Goal: Navigation & Orientation: Find specific page/section

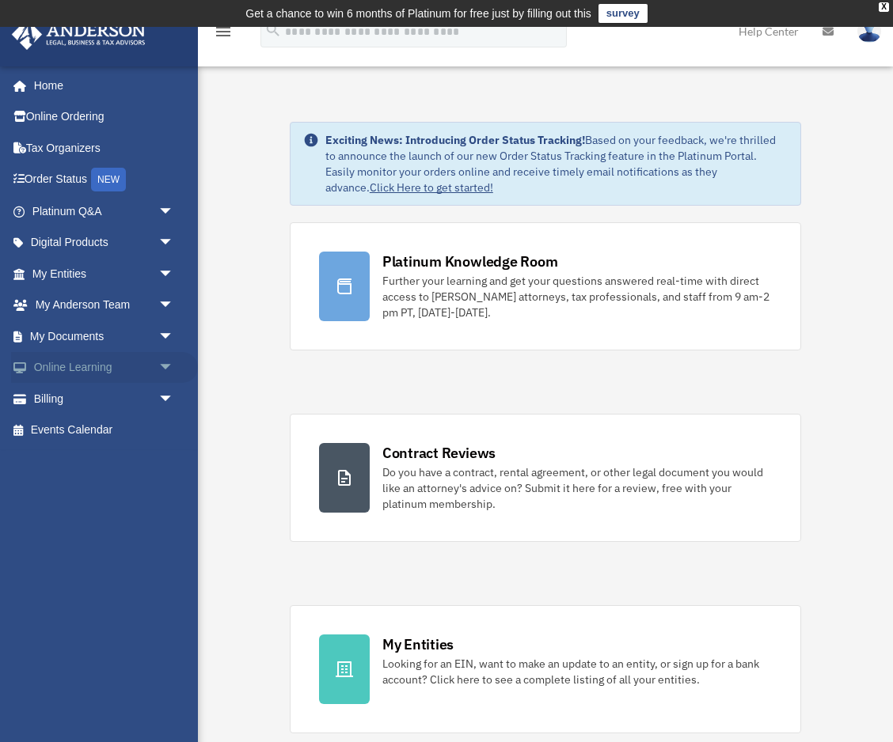
click at [165, 364] on span "arrow_drop_down" at bounding box center [174, 368] width 32 height 32
click at [165, 365] on span "arrow_drop_up" at bounding box center [174, 368] width 32 height 32
click at [162, 338] on span "arrow_drop_down" at bounding box center [174, 336] width 32 height 32
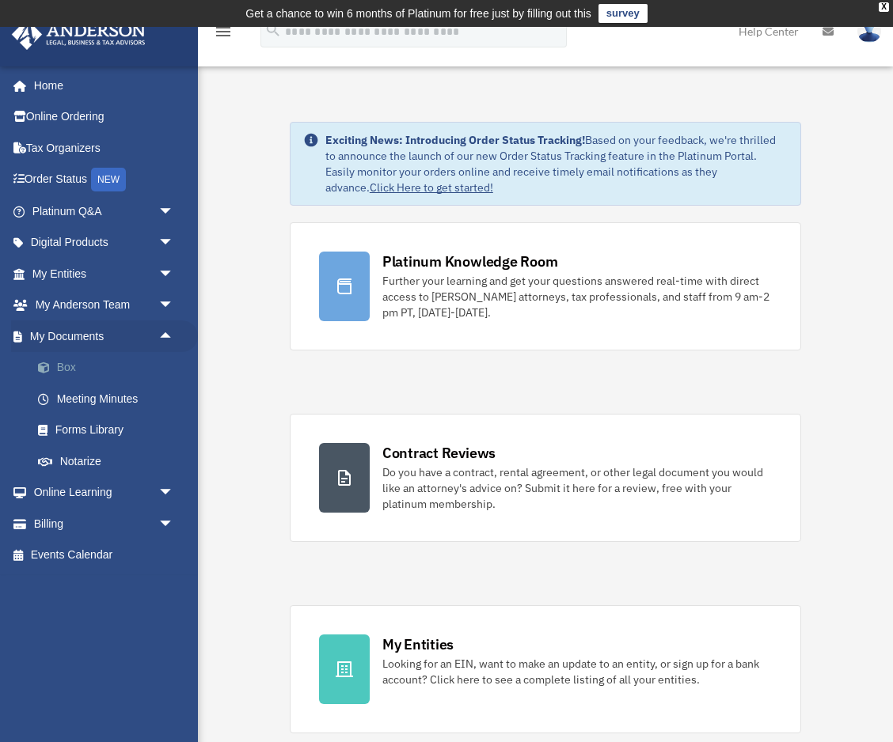
click at [63, 366] on link "Box" at bounding box center [110, 368] width 176 height 32
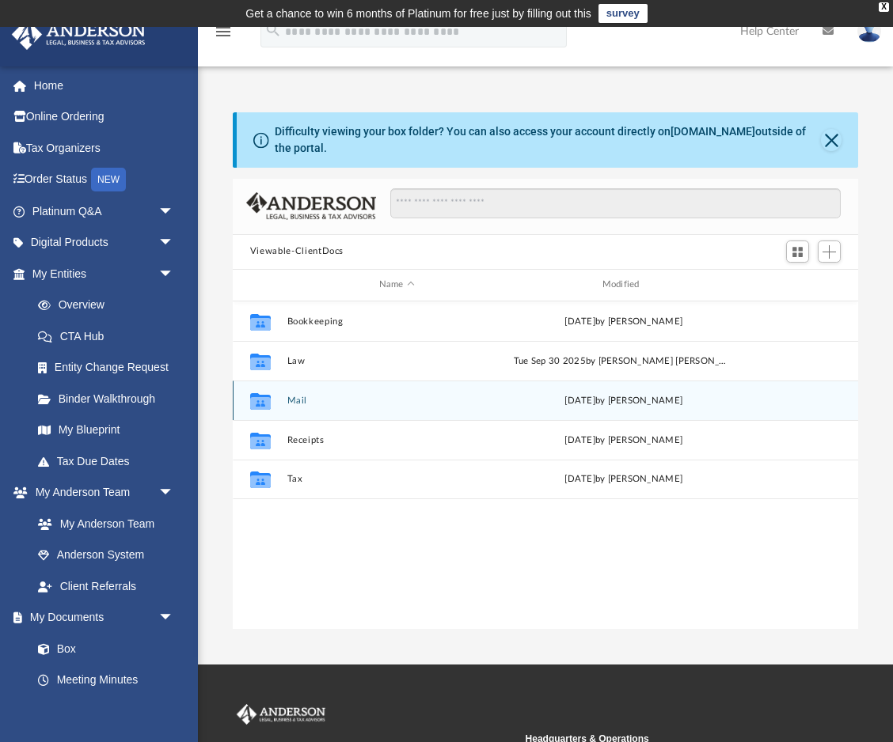
click at [409, 404] on div "Collaborated Folder Mail [DATE] by [PERSON_NAME]" at bounding box center [545, 401] width 625 height 40
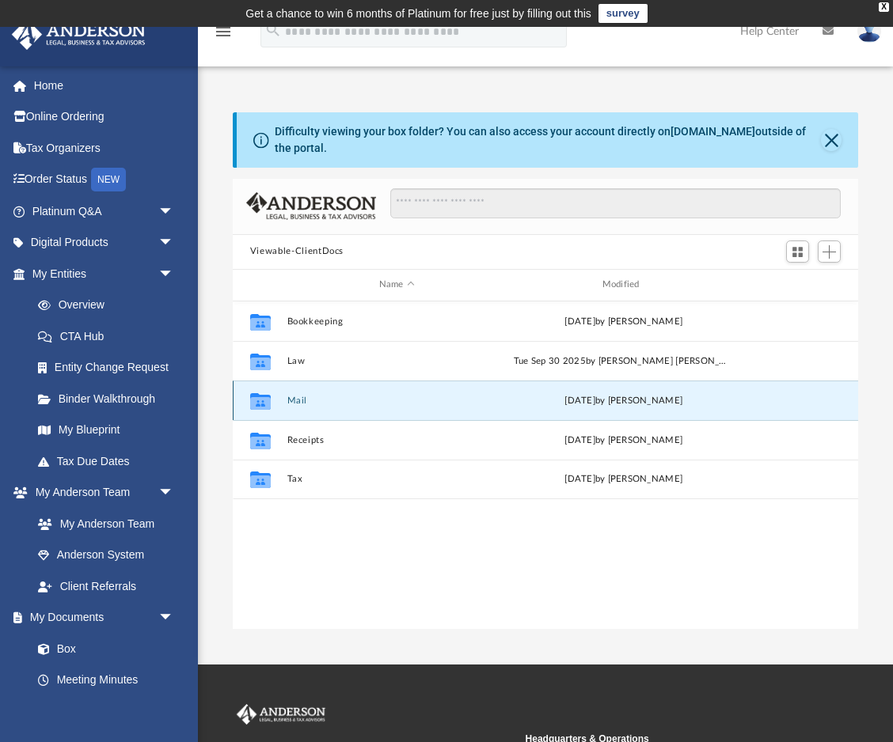
click at [320, 396] on button "Mail" at bounding box center [396, 401] width 220 height 10
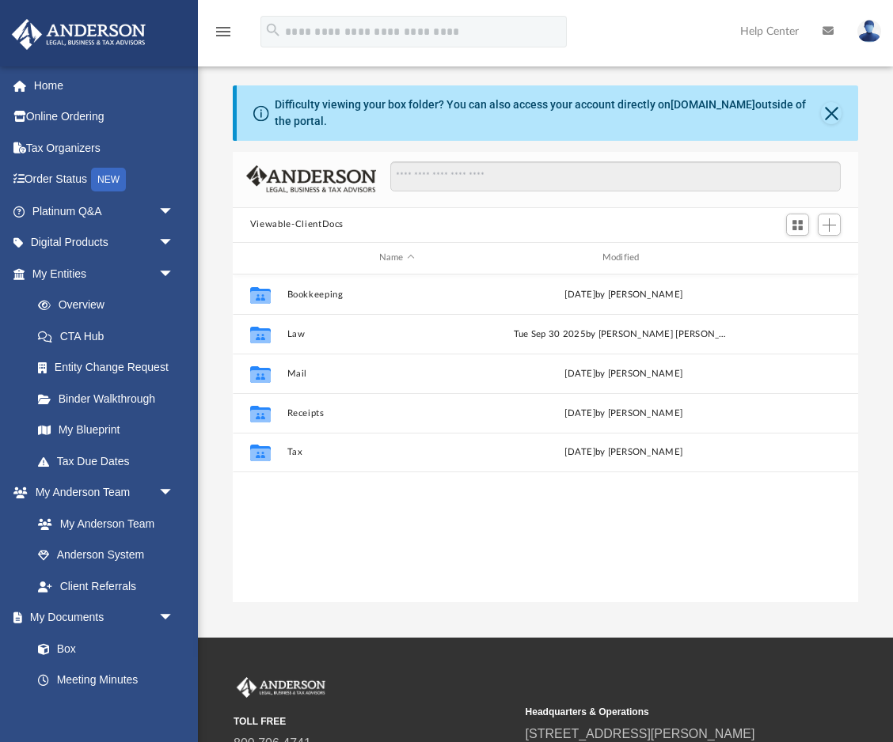
scroll to position [359, 625]
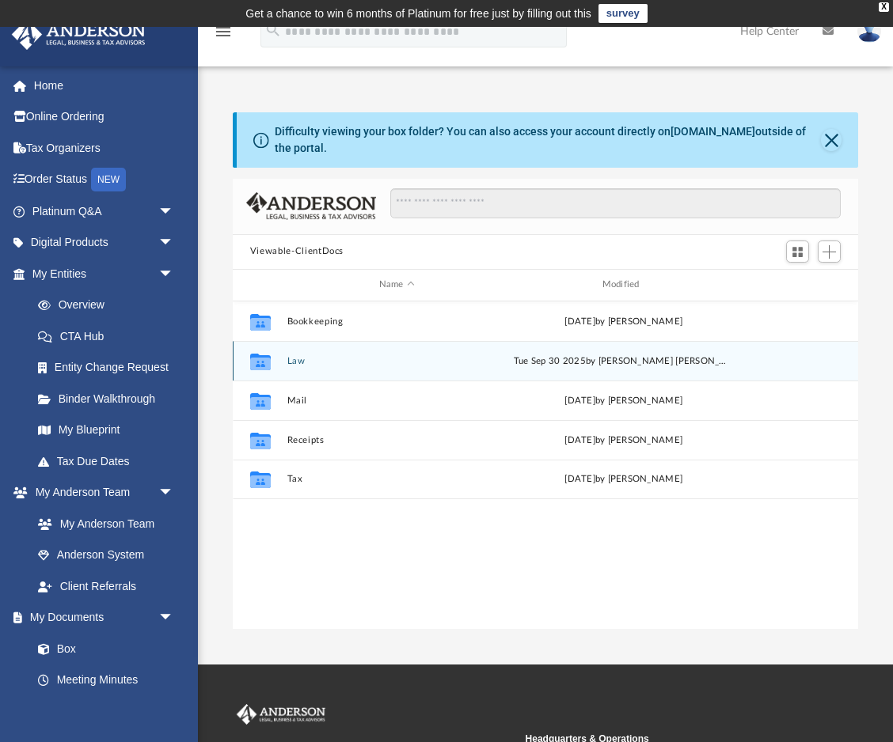
click at [322, 365] on button "Law" at bounding box center [396, 361] width 220 height 10
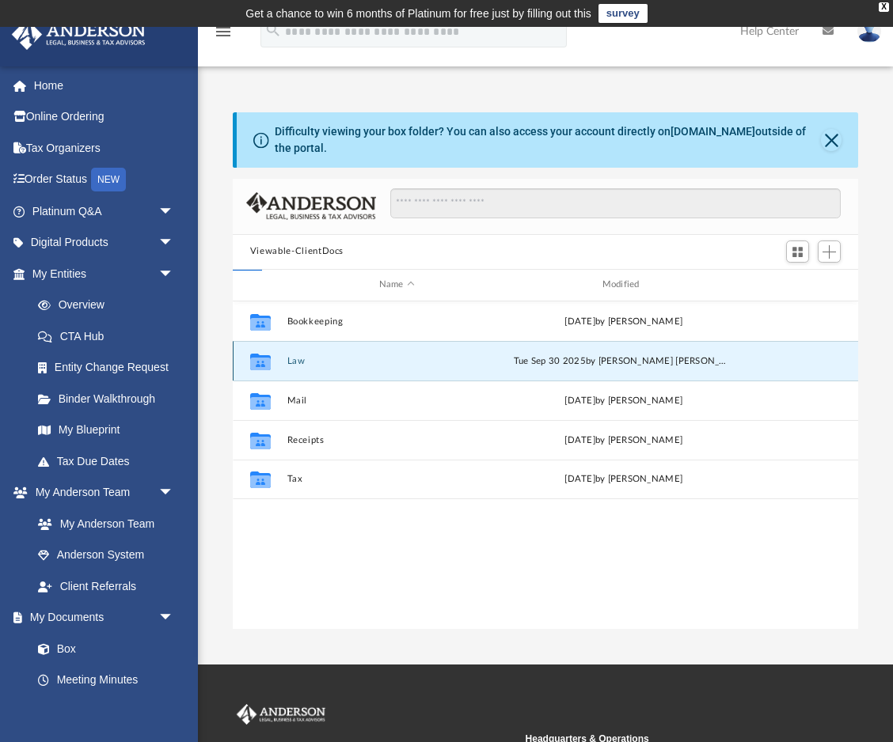
click at [322, 365] on button "Law" at bounding box center [396, 361] width 220 height 10
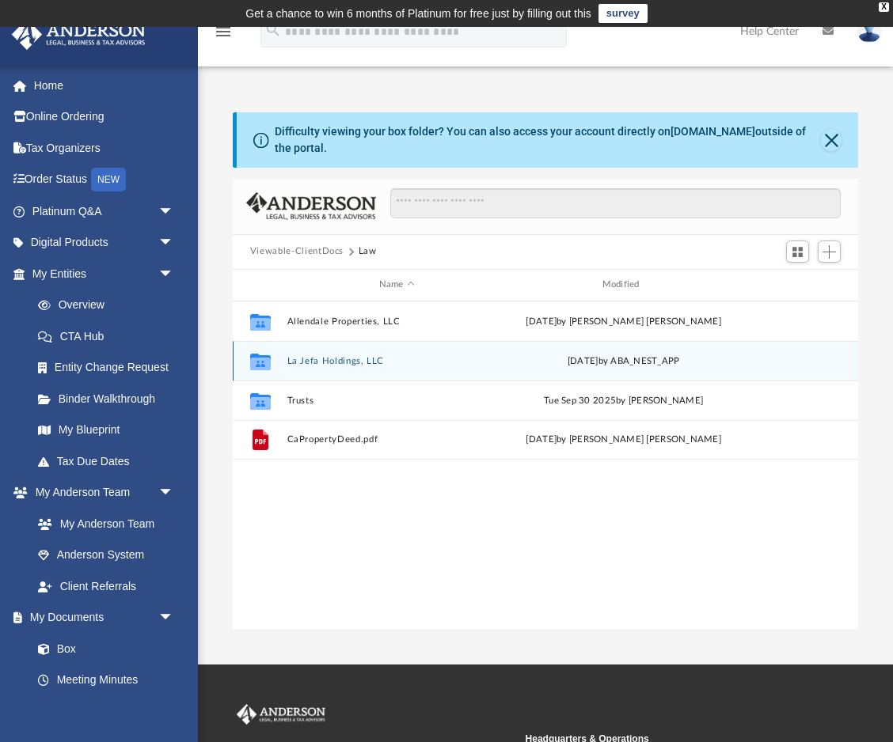
click at [419, 358] on button "La Jefa Holdings, LLC" at bounding box center [396, 361] width 220 height 10
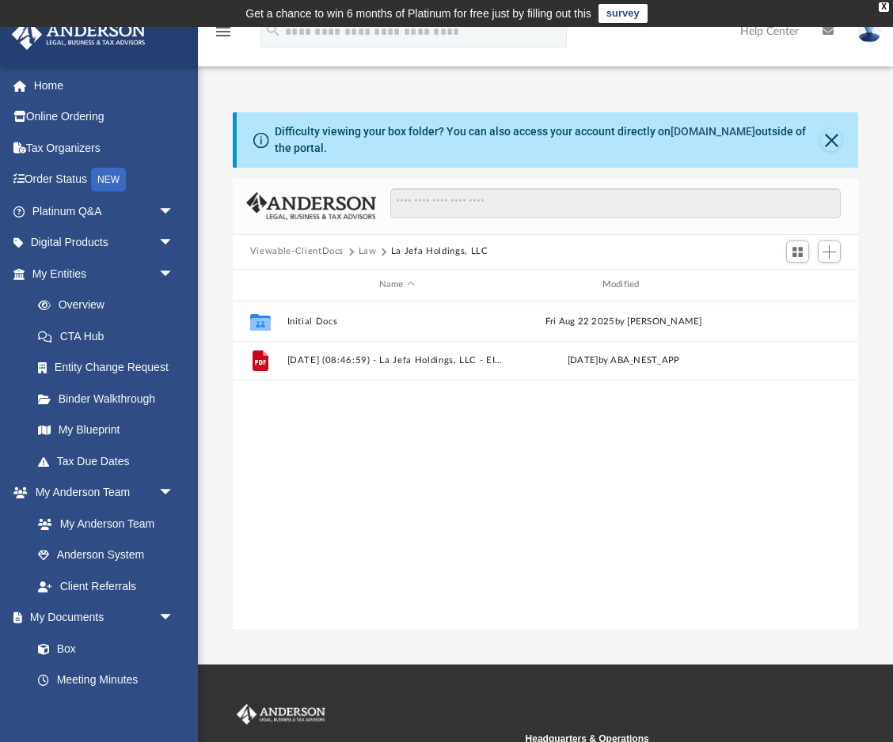
click at [699, 131] on link "[DOMAIN_NAME]" at bounding box center [712, 131] width 85 height 13
